Goal: Task Accomplishment & Management: Manage account settings

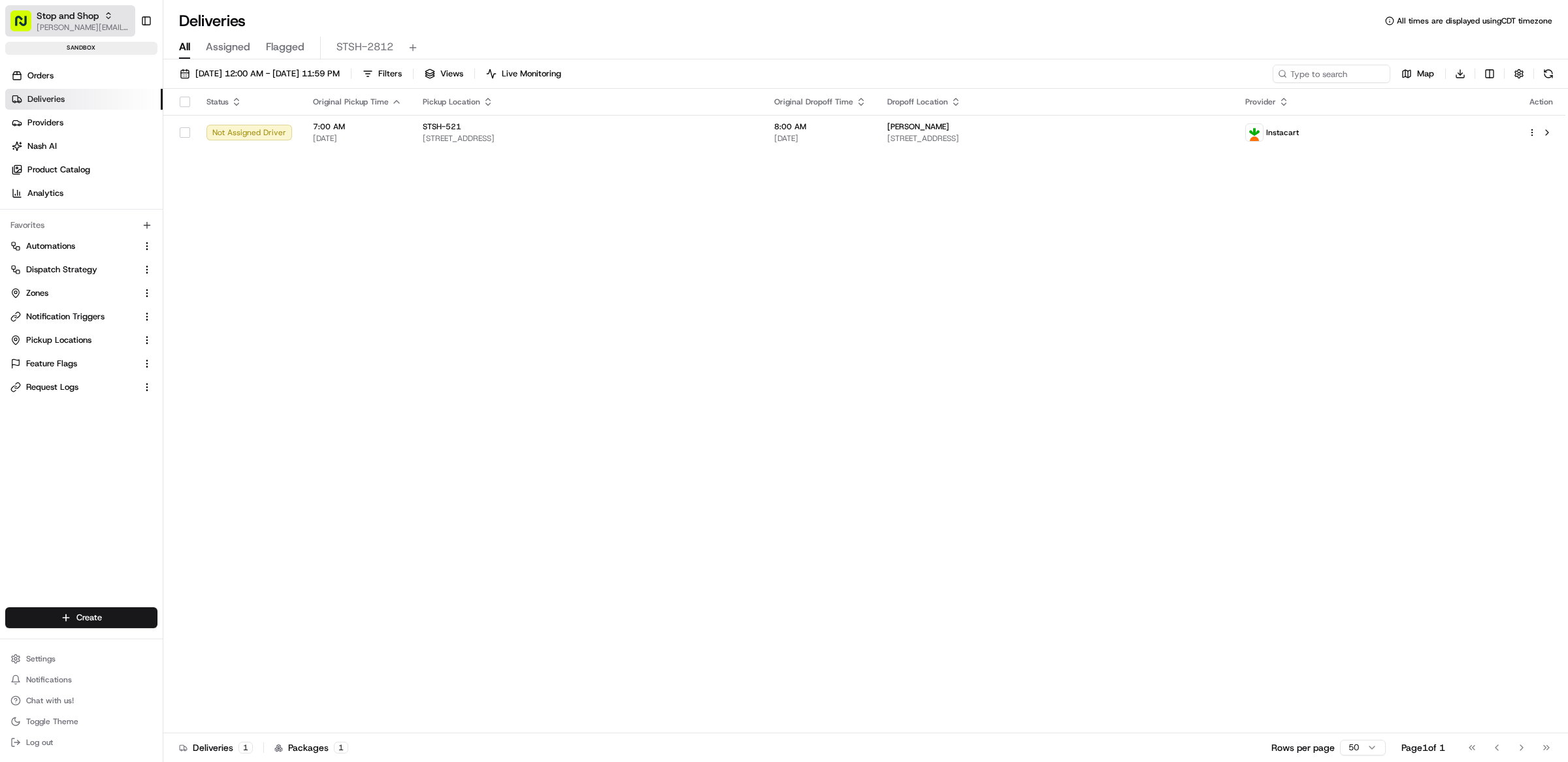
click at [90, 27] on span "[PERSON_NAME][EMAIL_ADDRESS][DOMAIN_NAME]" at bounding box center [83, 27] width 93 height 10
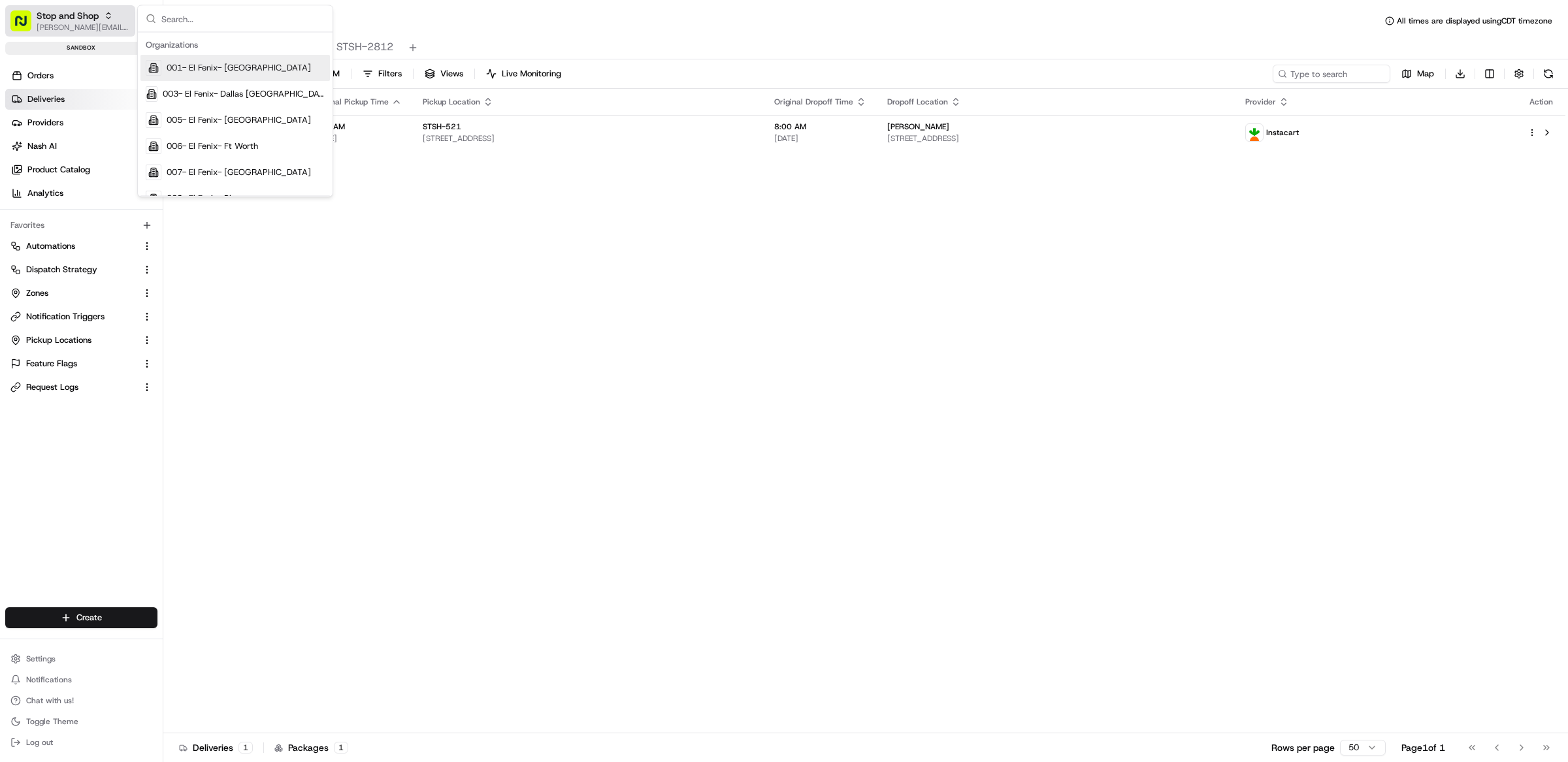
type input "m"
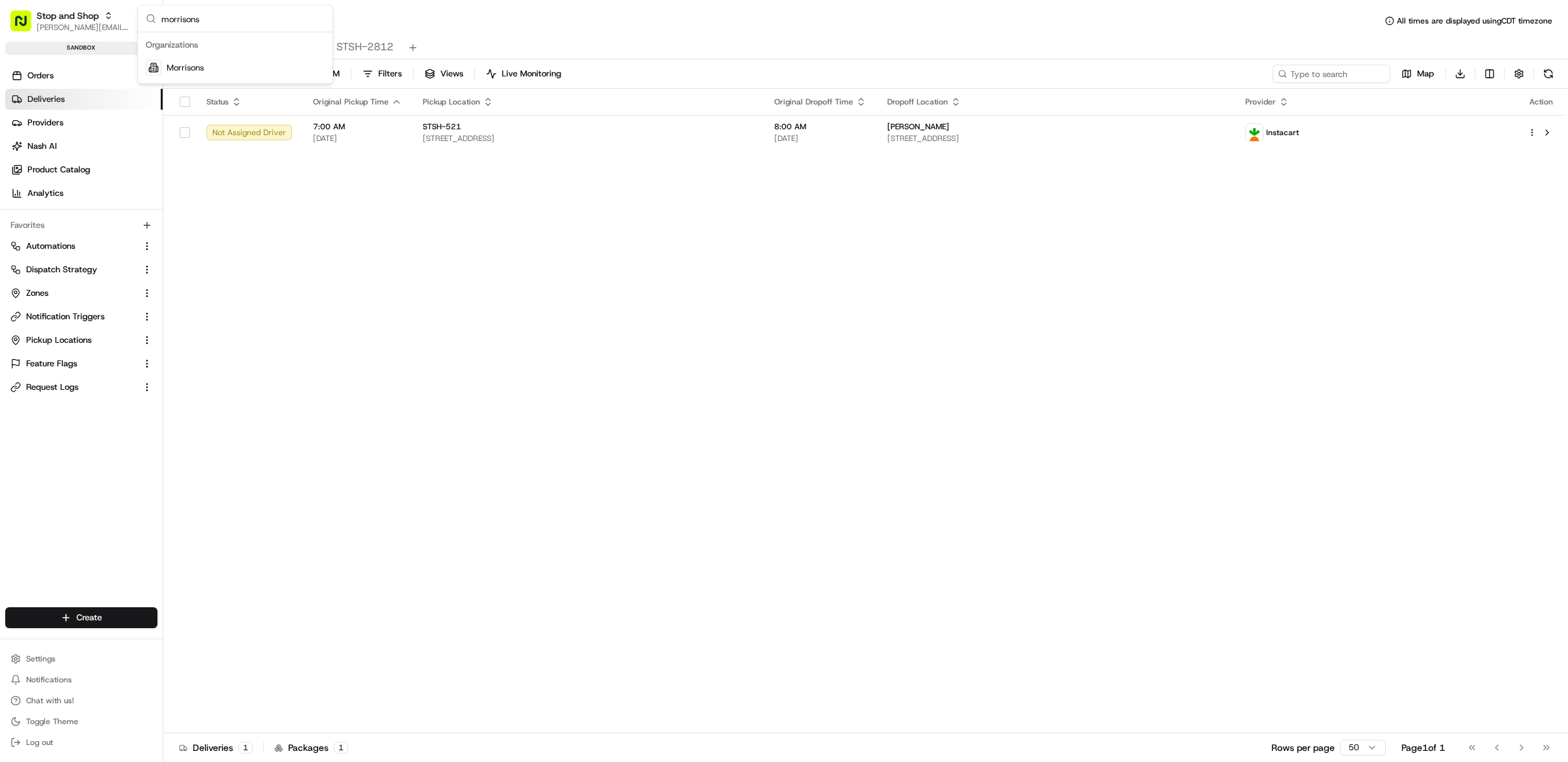
type input "morrisons"
click at [196, 68] on span "Morrisons" at bounding box center [185, 68] width 37 height 12
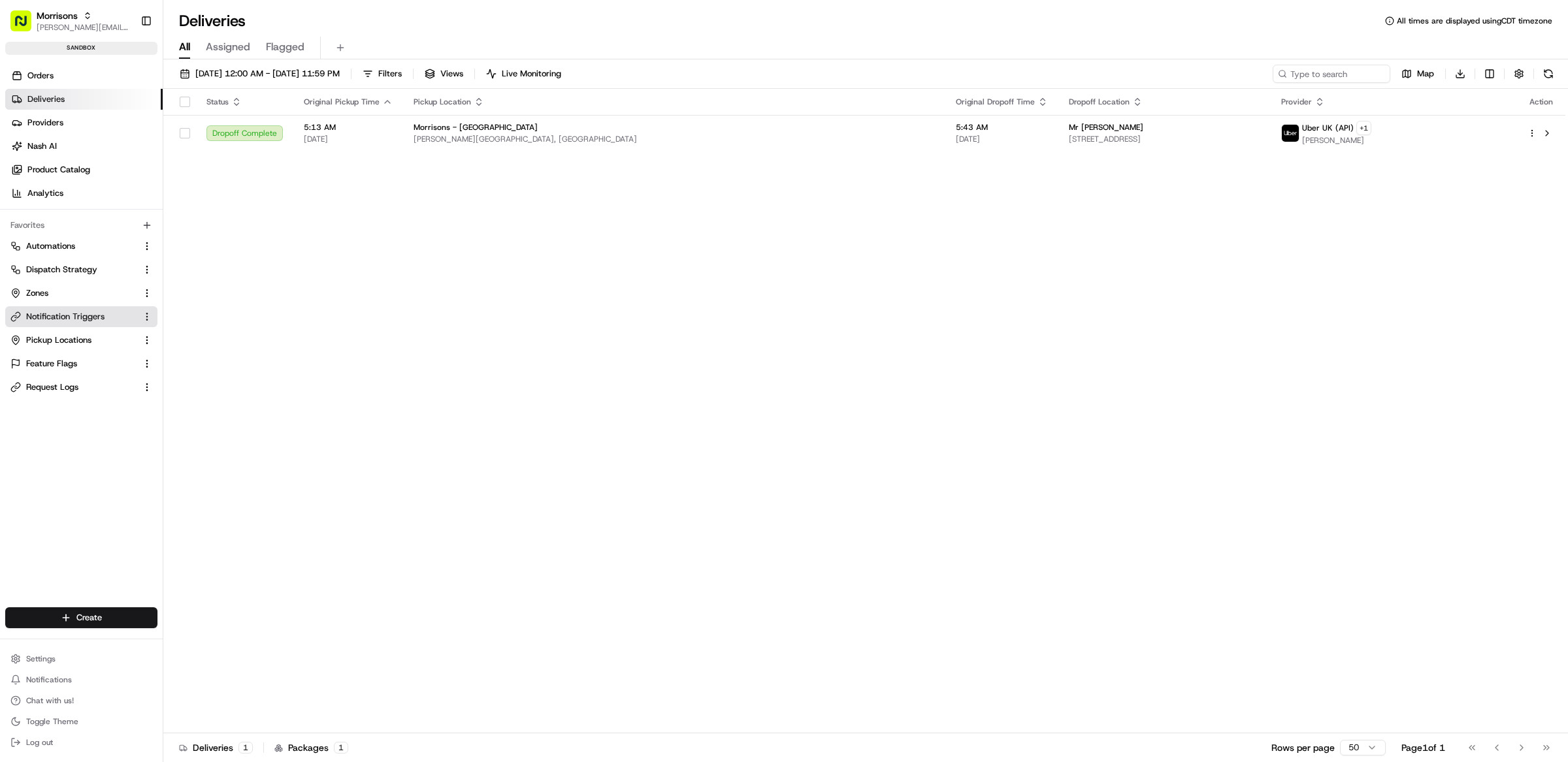
click at [85, 316] on span "Notification Triggers" at bounding box center [65, 317] width 78 height 12
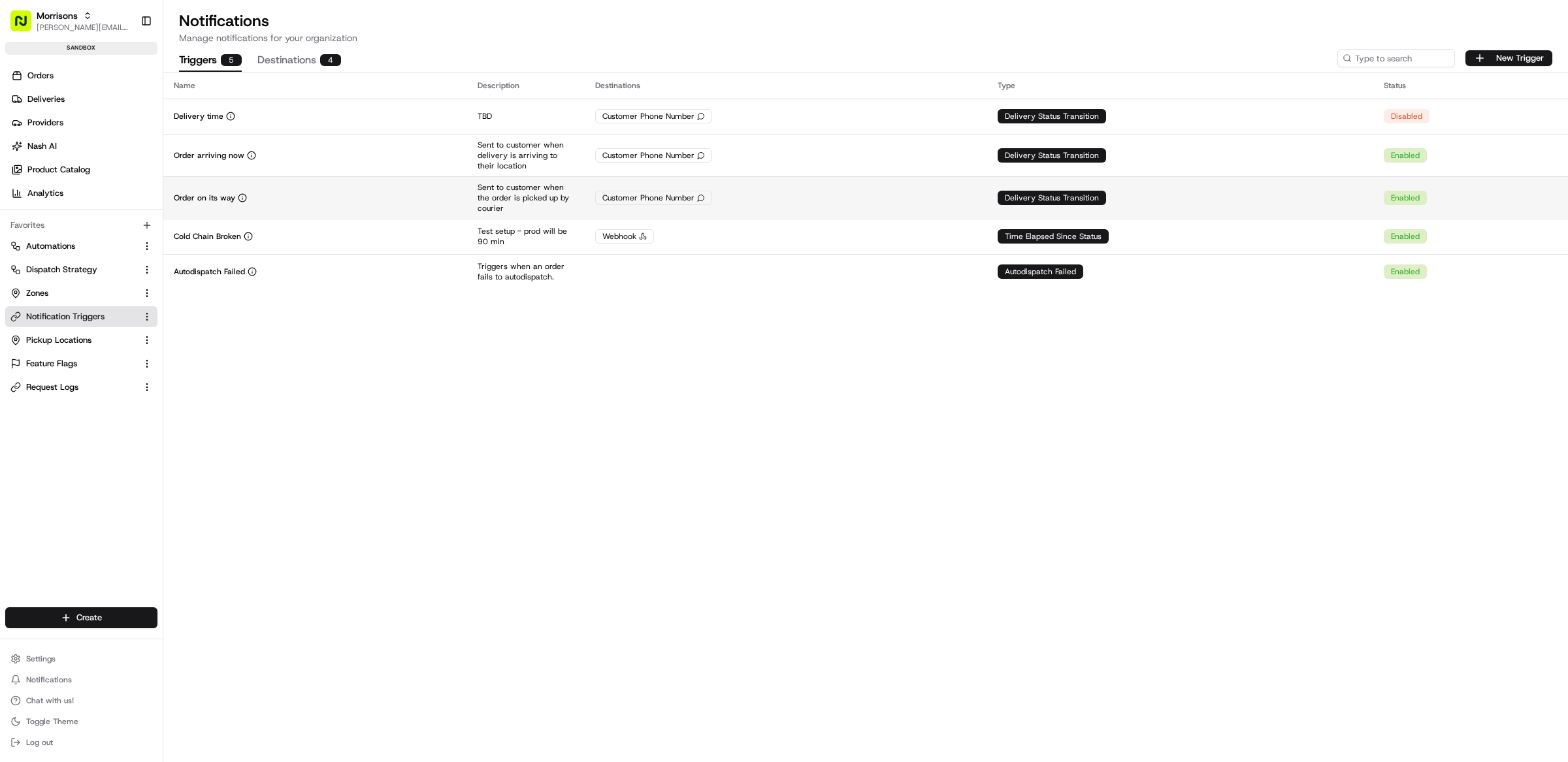
click at [804, 188] on td "Customer Phone Number" at bounding box center [786, 197] width 403 height 43
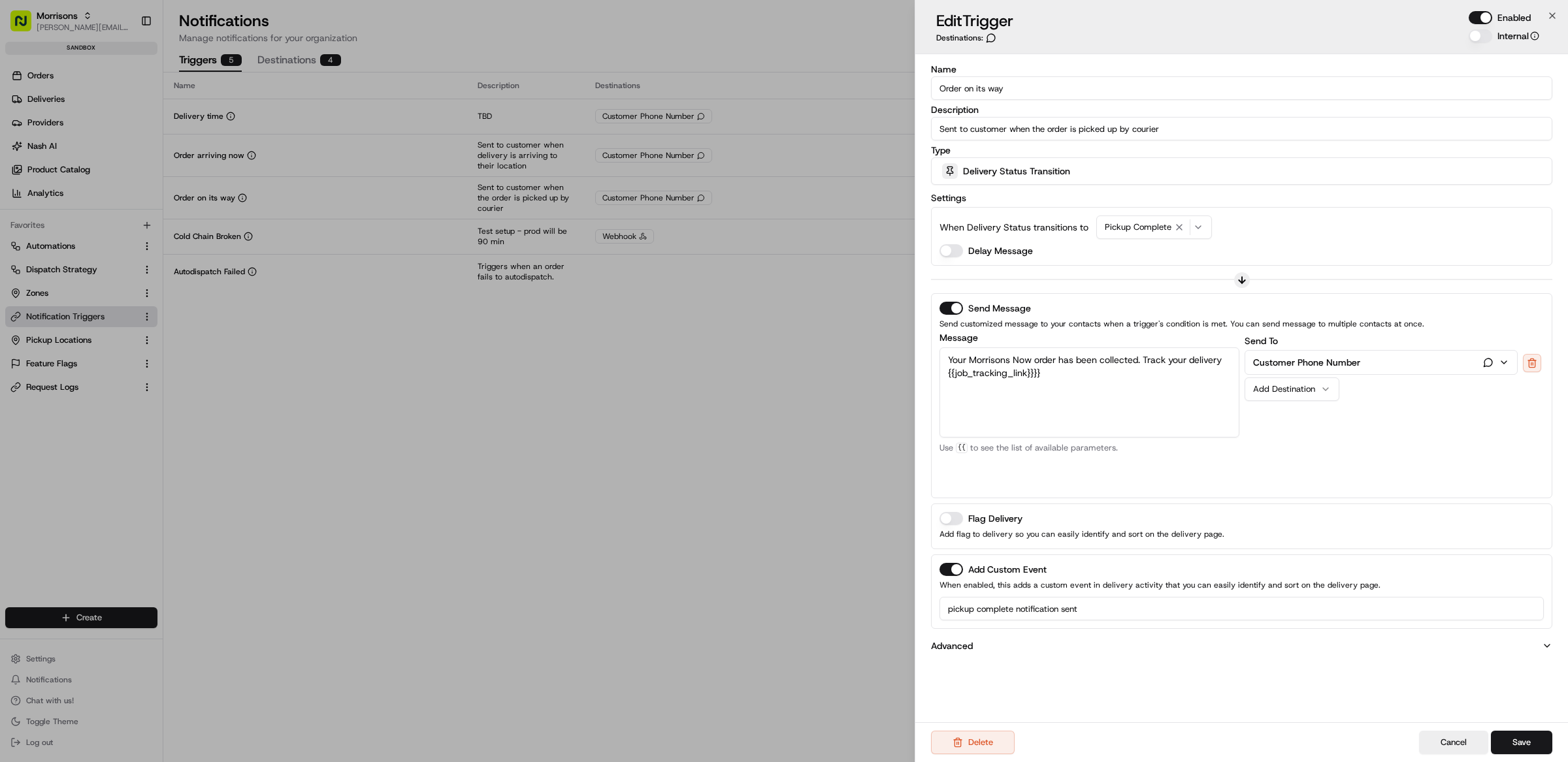
click at [1121, 380] on textarea "Your Morrisons Now order has been collected. Track your delivery {{job_tracking…" at bounding box center [1089, 392] width 300 height 90
type textarea "Your Morrisons Now order has been collected. Track your delivery {{job_tracking…"
